Goal: Task Accomplishment & Management: Manage account settings

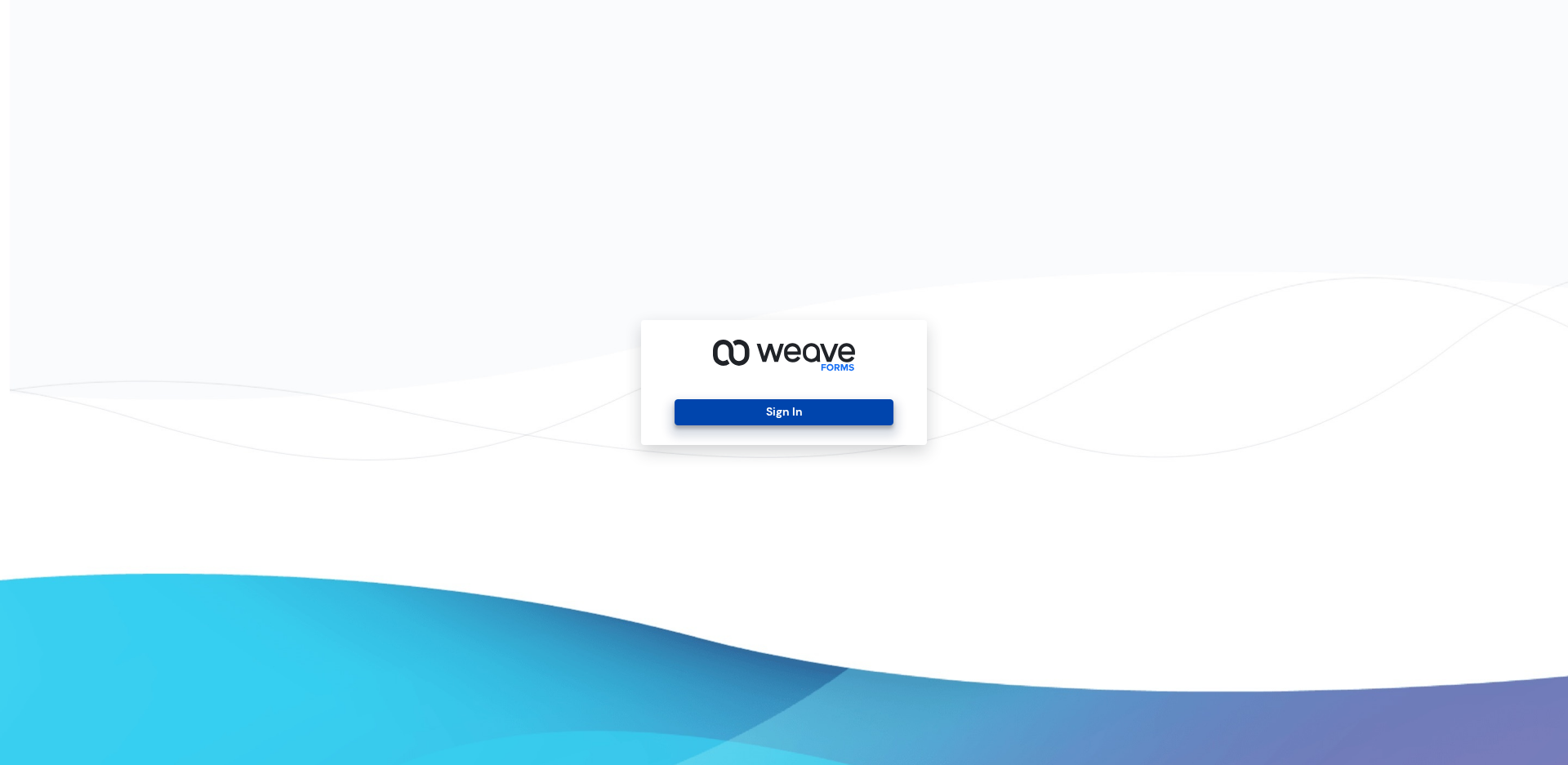
click at [807, 414] on button "Sign In" at bounding box center [783, 412] width 218 height 26
